Goal: Task Accomplishment & Management: Use online tool/utility

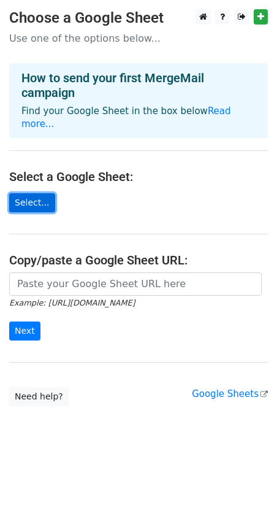
click at [32, 193] on link "Select..." at bounding box center [32, 202] width 46 height 19
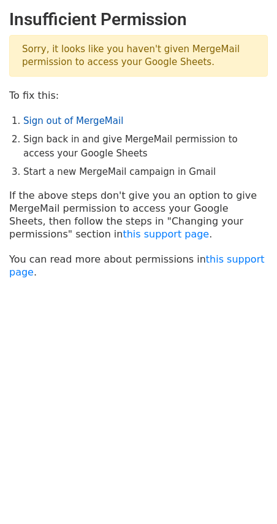
click at [63, 124] on link "Sign out of MergeMail" at bounding box center [73, 120] width 100 height 11
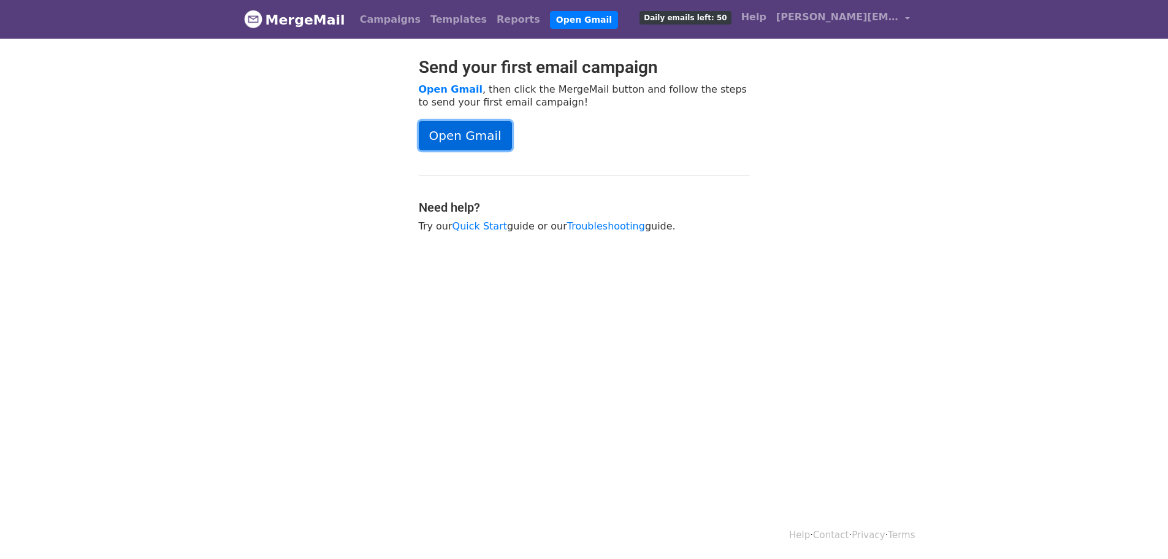
click at [476, 134] on link "Open Gmail" at bounding box center [465, 135] width 93 height 29
click at [901, 17] on link "amy.dillon@d128.org" at bounding box center [842, 19] width 143 height 29
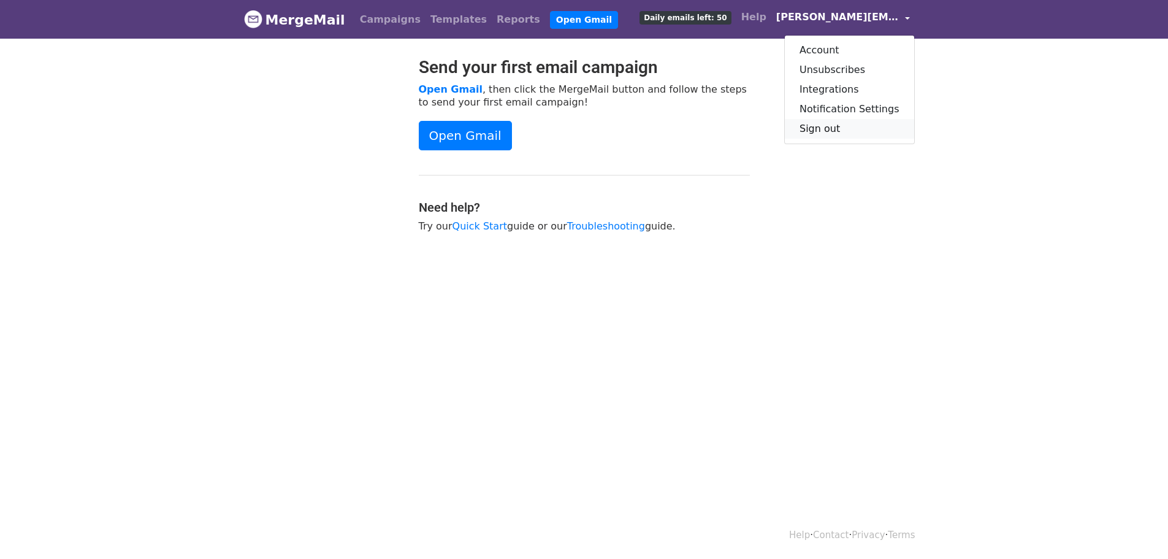
click at [824, 124] on link "Sign out" at bounding box center [849, 129] width 129 height 20
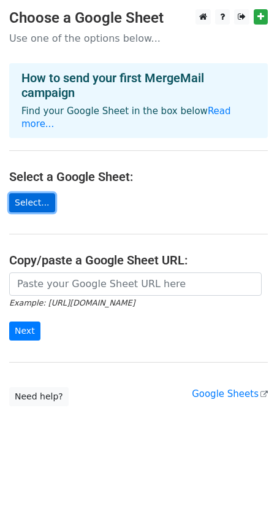
click at [28, 193] on link "Select..." at bounding box center [32, 202] width 46 height 19
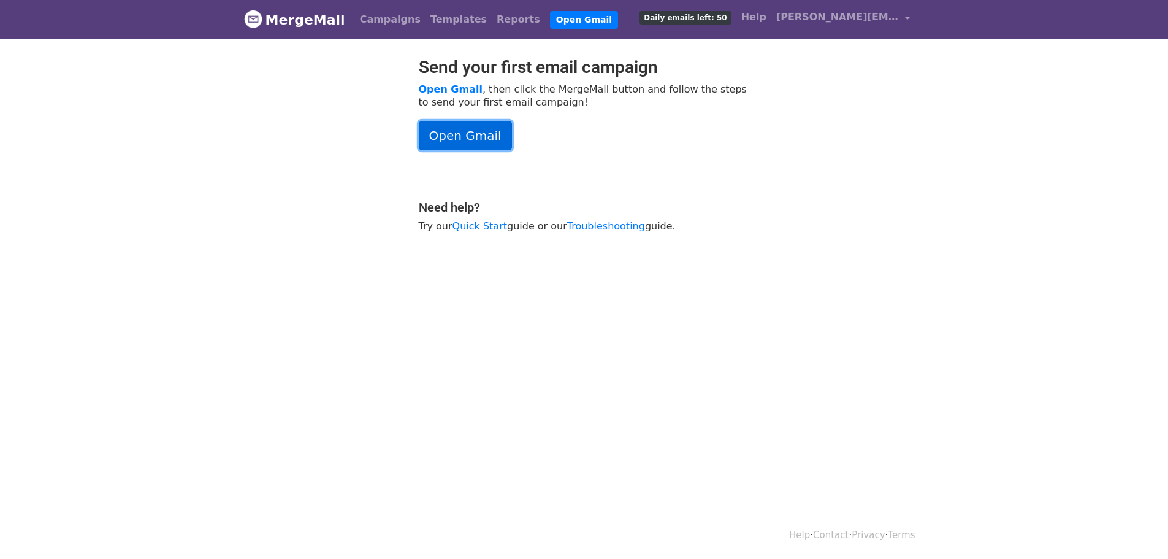
click at [461, 131] on link "Open Gmail" at bounding box center [465, 135] width 93 height 29
click at [439, 20] on link "Templates" at bounding box center [459, 19] width 66 height 25
click at [471, 223] on link "Quick Start" at bounding box center [480, 226] width 55 height 12
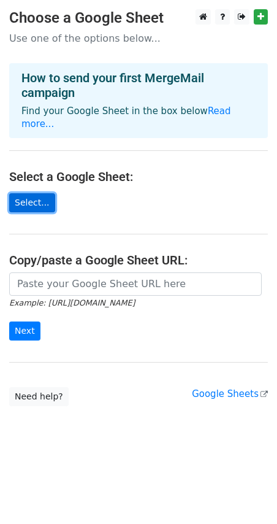
click at [29, 193] on link "Select..." at bounding box center [32, 202] width 46 height 19
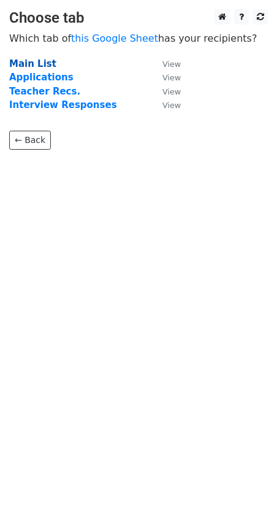
click at [37, 63] on strong "Main List" at bounding box center [32, 63] width 47 height 11
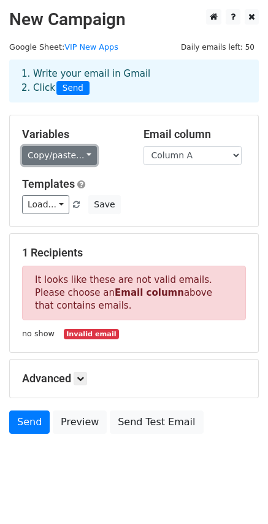
click at [83, 157] on link "Copy/paste..." at bounding box center [59, 155] width 75 height 19
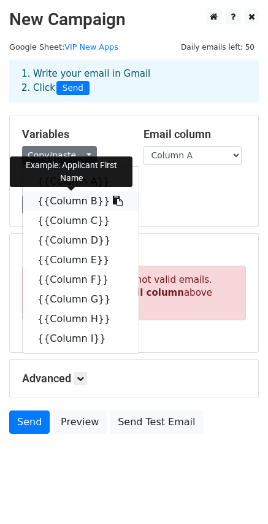
click at [64, 200] on link "{{Column B}}" at bounding box center [81, 201] width 116 height 20
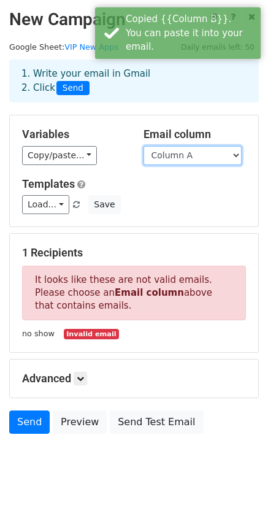
click at [188, 157] on select "Column A Column B Column C Column D Column E Column F Column G Column H Column I" at bounding box center [192, 155] width 98 height 19
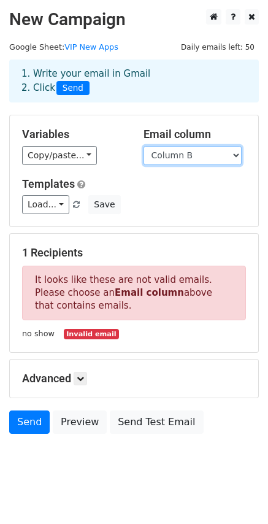
click at [143, 146] on select "Column A Column B Column C Column D Column E Column F Column G Column H Column I" at bounding box center [192, 155] width 98 height 19
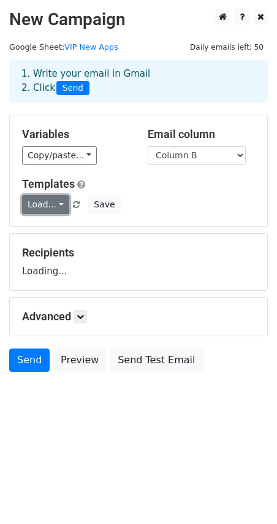
click at [52, 205] on link "Load..." at bounding box center [45, 204] width 47 height 19
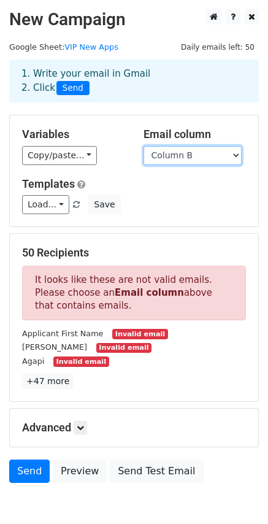
click at [199, 152] on select "Column A Column B Column C Column D Column E Column F Column G Column H Column I" at bounding box center [192, 155] width 98 height 19
click at [216, 114] on div "1. Write your email in Gmail 2. Click Send" at bounding box center [134, 90] width 268 height 49
click at [188, 181] on h5 "Templates" at bounding box center [134, 183] width 224 height 13
click at [191, 151] on select "Column A Column B Column C Column D Column E Column F Column G Column H Column I" at bounding box center [192, 155] width 98 height 19
select select "Column D"
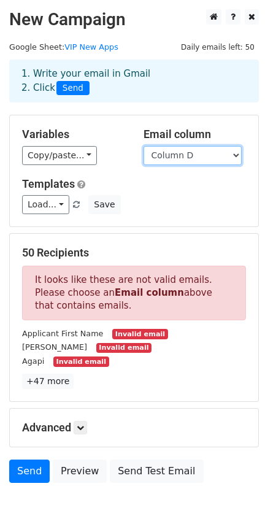
click at [143, 146] on select "Column A Column B Column C Column D Column E Column F Column G Column H Column I" at bounding box center [192, 155] width 98 height 19
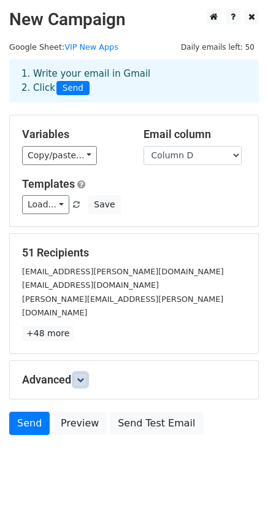
click at [81, 376] on icon at bounding box center [80, 379] width 7 height 7
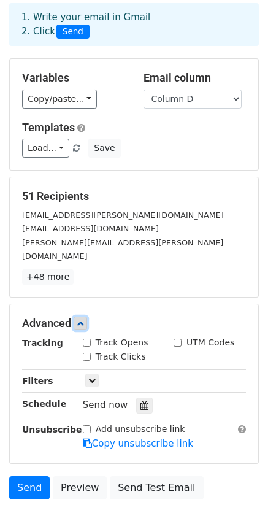
scroll to position [121, 0]
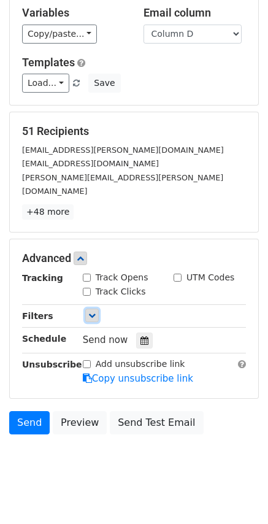
click at [92, 312] on icon at bounding box center [91, 315] width 7 height 7
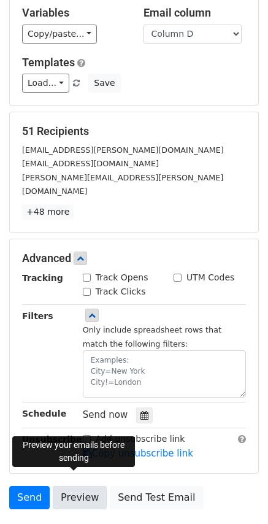
click at [76, 486] on link "Preview" at bounding box center [80, 497] width 54 height 23
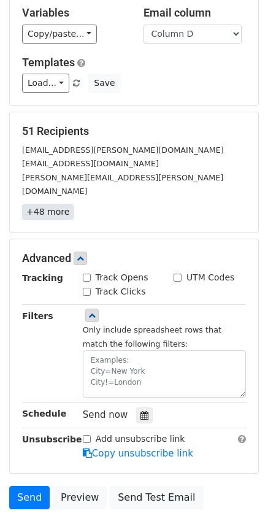
click at [50, 204] on link "+48 more" at bounding box center [48, 211] width 52 height 15
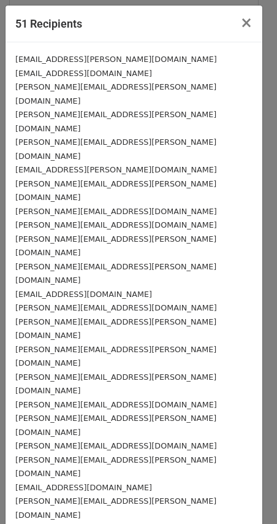
click at [105, 73] on small "[EMAIL_ADDRESS][DOMAIN_NAME]" at bounding box center [83, 73] width 137 height 9
click at [232, 22] on button "×" at bounding box center [247, 23] width 32 height 34
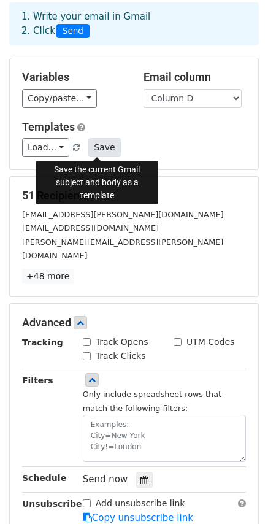
scroll to position [0, 0]
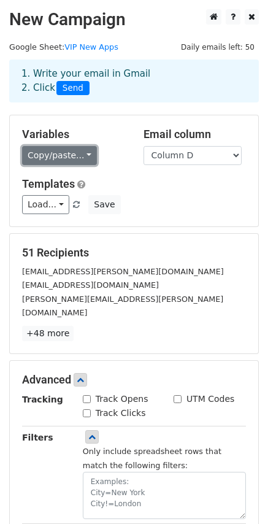
click at [74, 151] on link "Copy/paste..." at bounding box center [59, 155] width 75 height 19
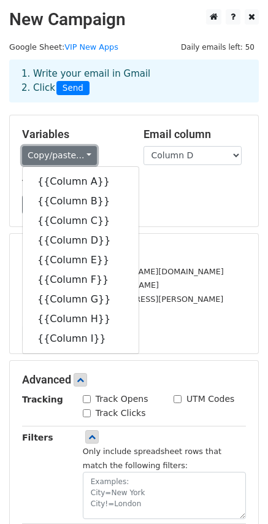
click at [74, 151] on link "Copy/paste..." at bounding box center [59, 155] width 75 height 19
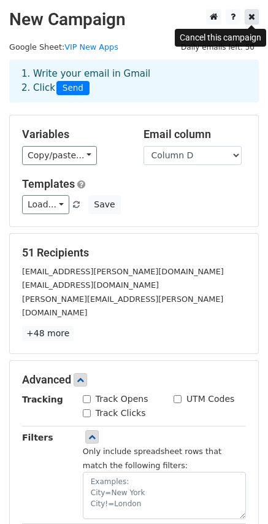
click at [251, 17] on icon at bounding box center [251, 16] width 7 height 9
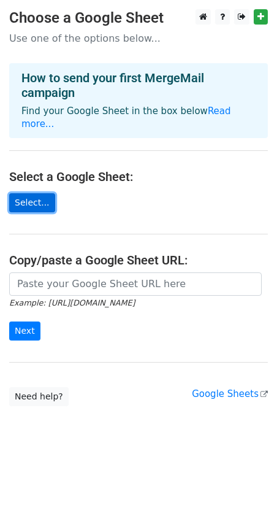
click at [36, 193] on link "Select..." at bounding box center [32, 202] width 46 height 19
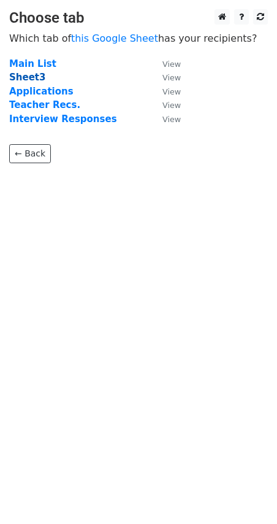
click at [24, 72] on strong "Sheet3" at bounding box center [27, 77] width 36 height 11
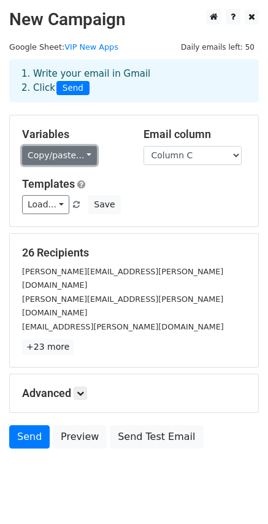
click at [63, 157] on link "Copy/paste..." at bounding box center [59, 155] width 75 height 19
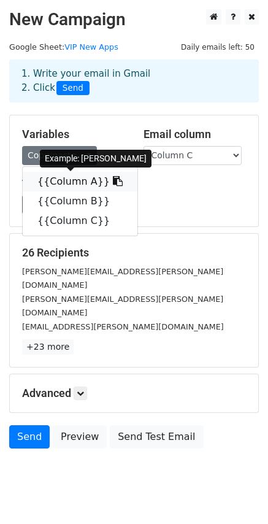
click at [58, 182] on link "{{Column A}}" at bounding box center [80, 182] width 115 height 20
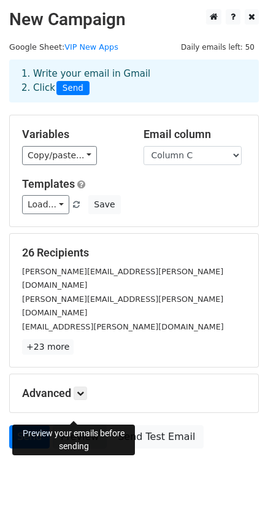
click at [74, 425] on link "Preview" at bounding box center [80, 436] width 54 height 23
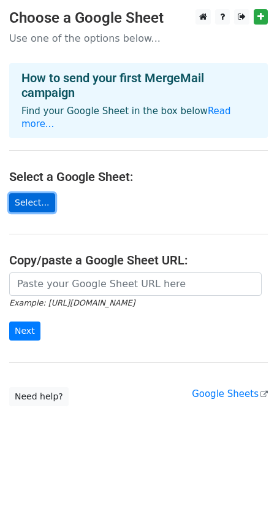
click at [26, 193] on link "Select..." at bounding box center [32, 202] width 46 height 19
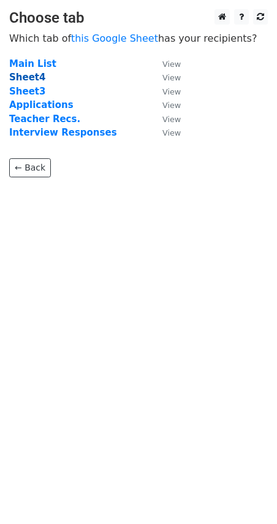
click at [25, 77] on strong "Sheet4" at bounding box center [27, 77] width 36 height 11
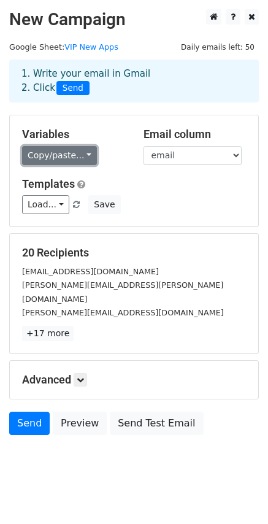
click at [60, 157] on link "Copy/paste..." at bounding box center [59, 155] width 75 height 19
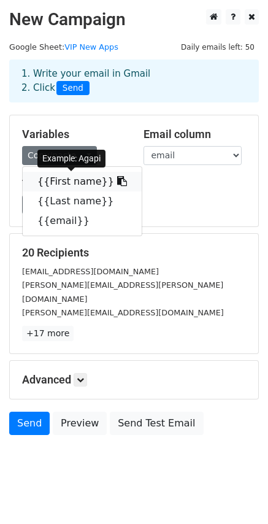
click at [61, 179] on link "{{First name}}" at bounding box center [82, 182] width 119 height 20
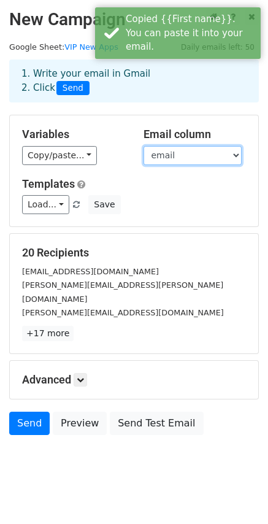
click at [171, 160] on select "First name Last name email" at bounding box center [192, 155] width 98 height 19
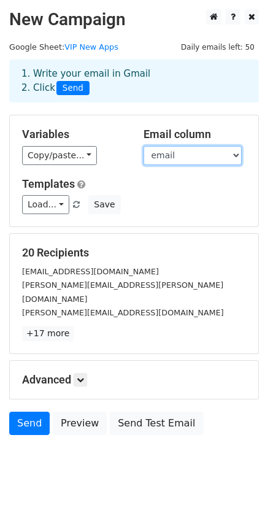
click at [143, 146] on select "First name Last name email" at bounding box center [192, 155] width 98 height 19
click at [182, 210] on div "Load... No templates saved Save" at bounding box center [134, 204] width 242 height 19
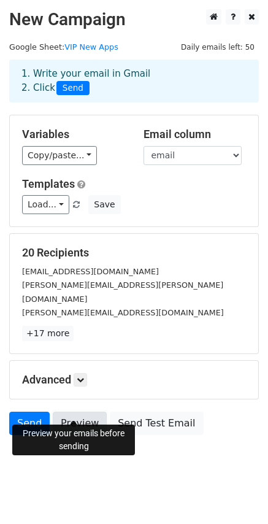
click at [79, 411] on link "Preview" at bounding box center [80, 422] width 54 height 23
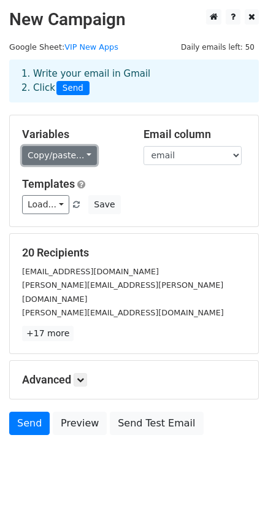
click at [72, 153] on link "Copy/paste..." at bounding box center [59, 155] width 75 height 19
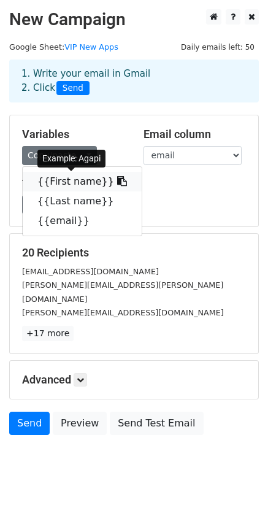
click at [117, 180] on icon at bounding box center [122, 181] width 10 height 10
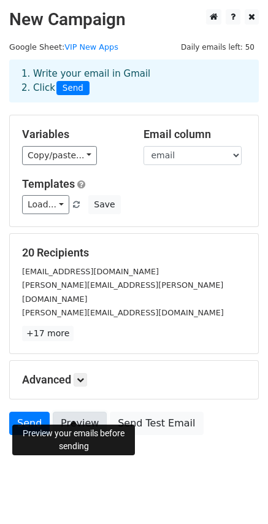
click at [78, 411] on link "Preview" at bounding box center [80, 422] width 54 height 23
